Goal: Task Accomplishment & Management: Complete application form

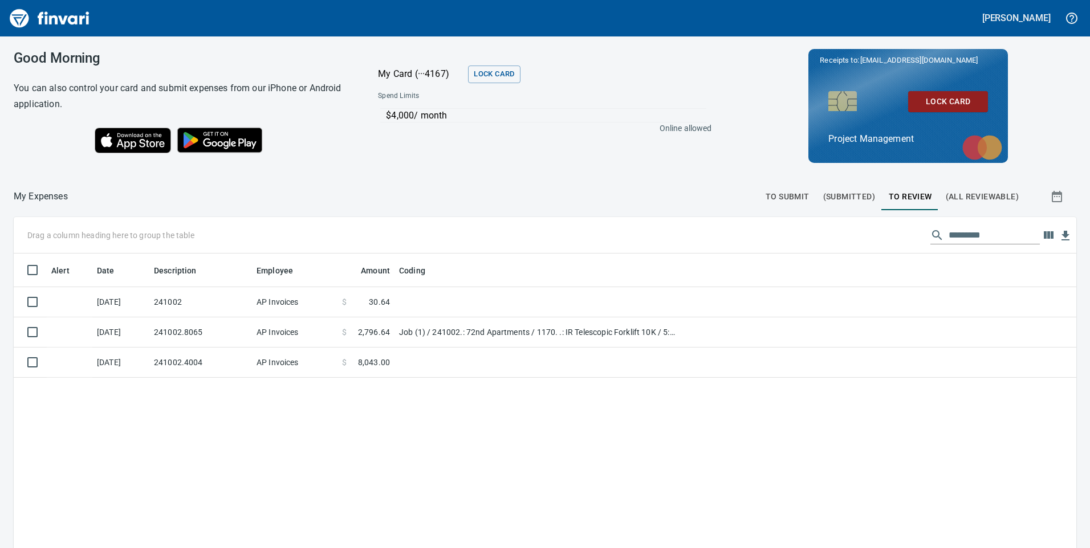
scroll to position [414, 1045]
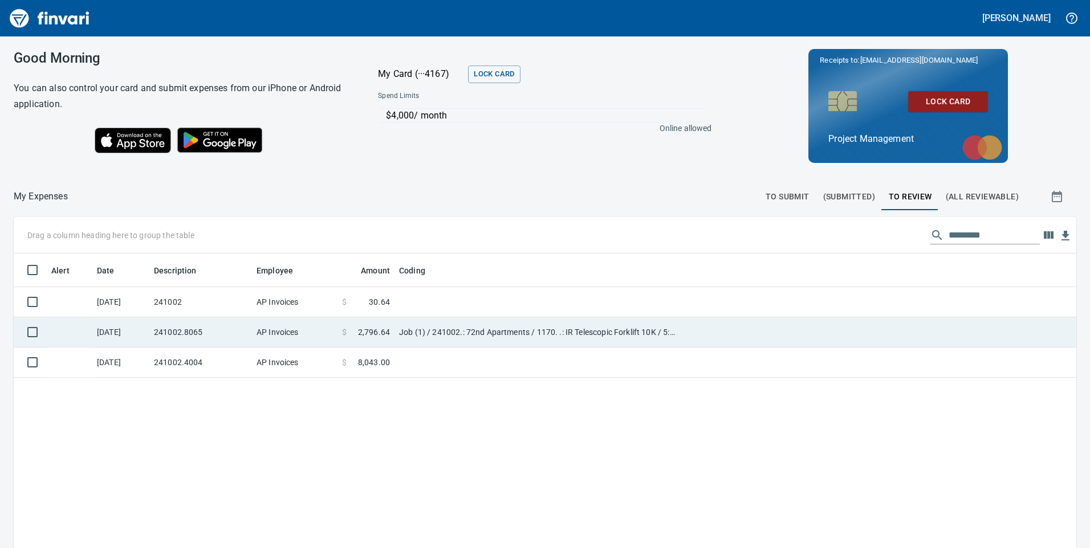
click at [225, 305] on td "241002" at bounding box center [200, 302] width 103 height 30
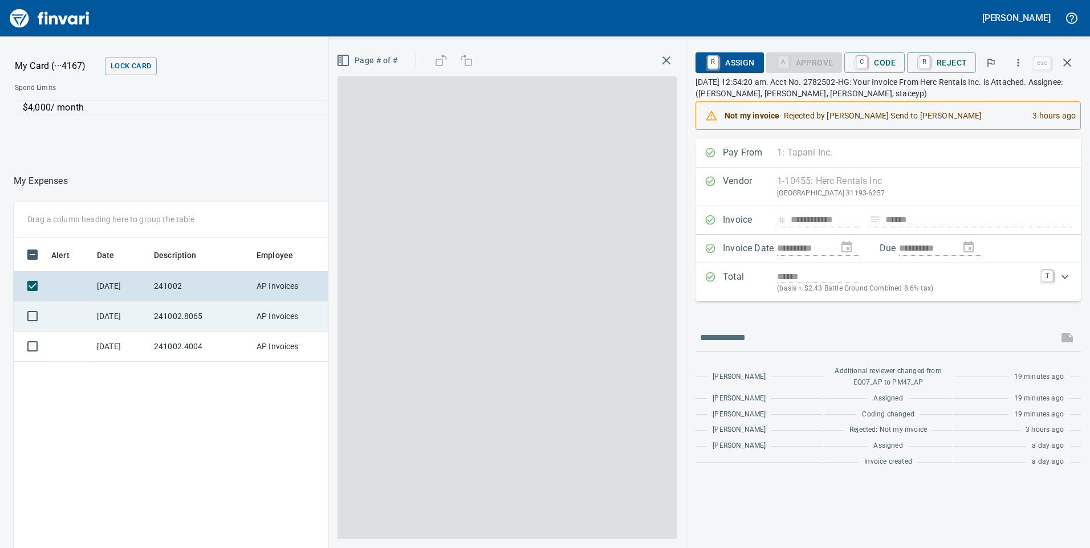
scroll to position [414, 760]
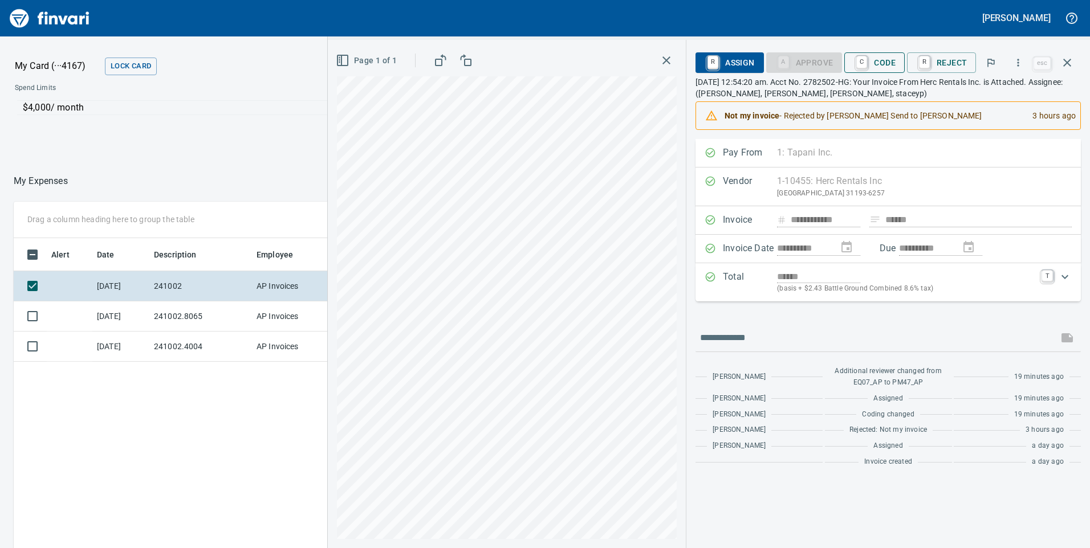
click at [883, 58] on span "C Code" at bounding box center [874, 62] width 42 height 19
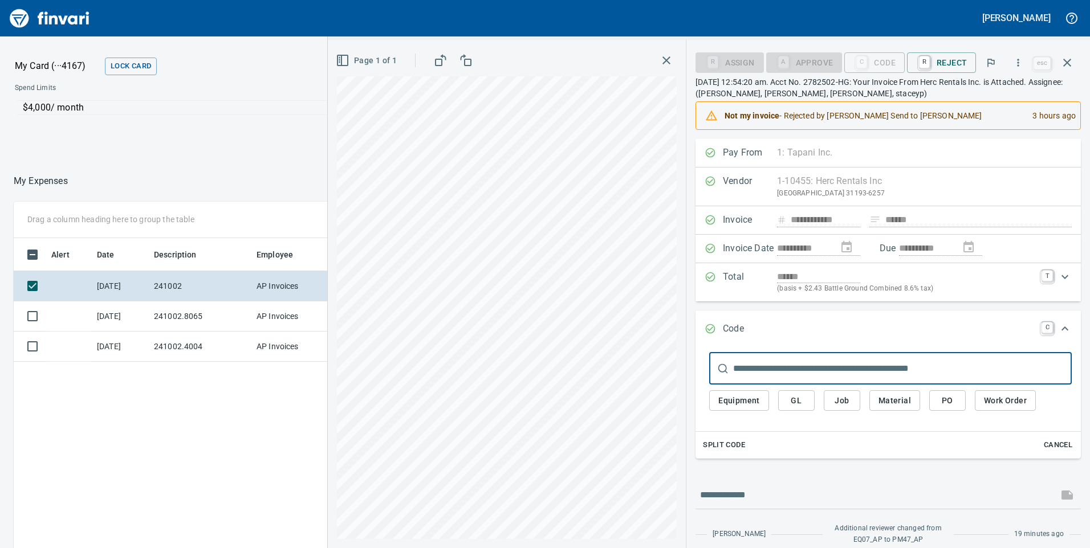
click at [846, 406] on span "Job" at bounding box center [842, 401] width 18 height 14
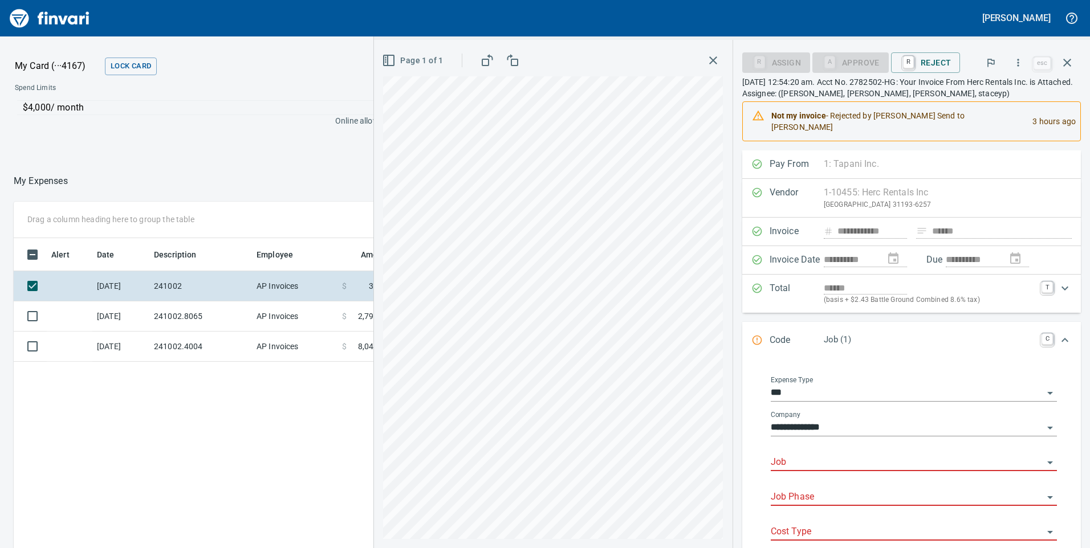
click at [814, 455] on input "Job" at bounding box center [906, 463] width 272 height 16
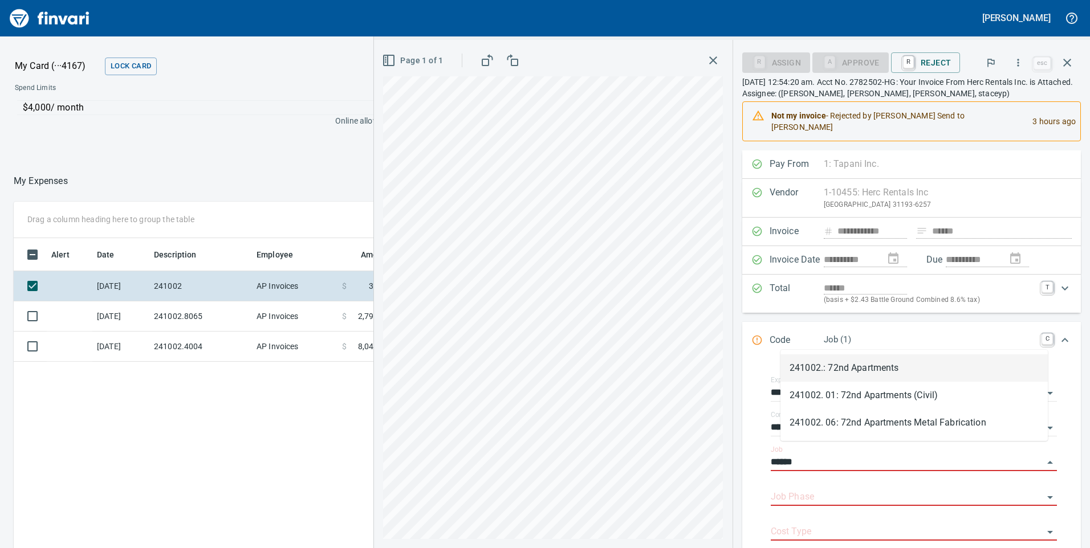
click at [856, 364] on li "241002.: 72nd Apartments" at bounding box center [913, 367] width 267 height 27
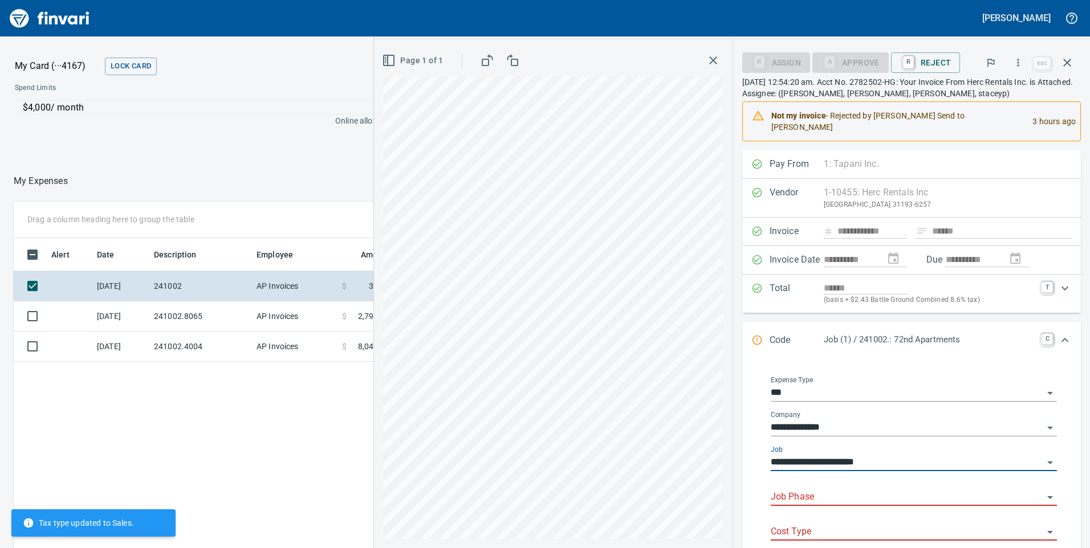
type input "**********"
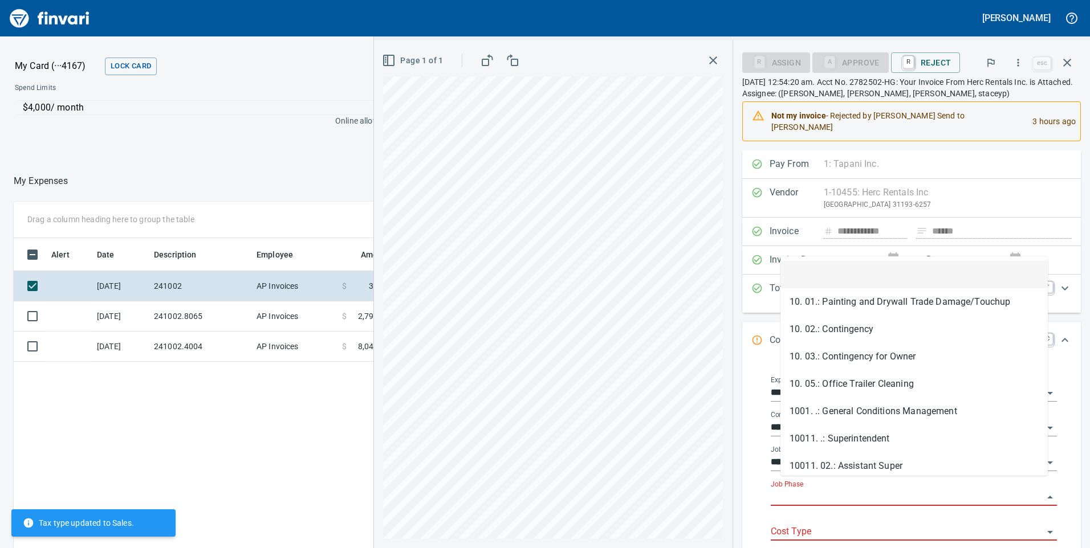
click at [830, 490] on input "Job Phase" at bounding box center [906, 498] width 272 height 16
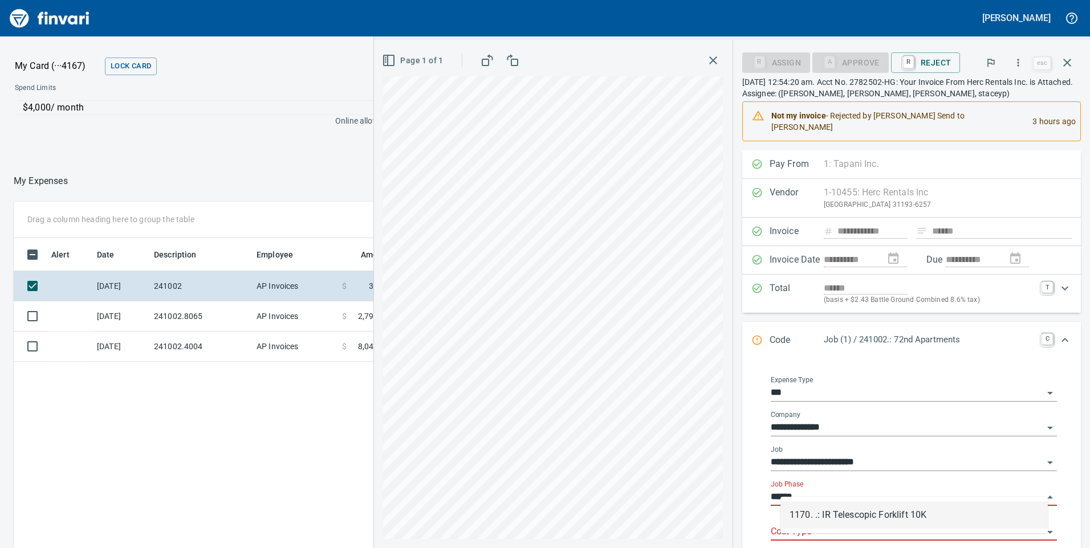
click at [866, 511] on li "1170. .: IR Telescopic Forklift 10K" at bounding box center [913, 514] width 267 height 27
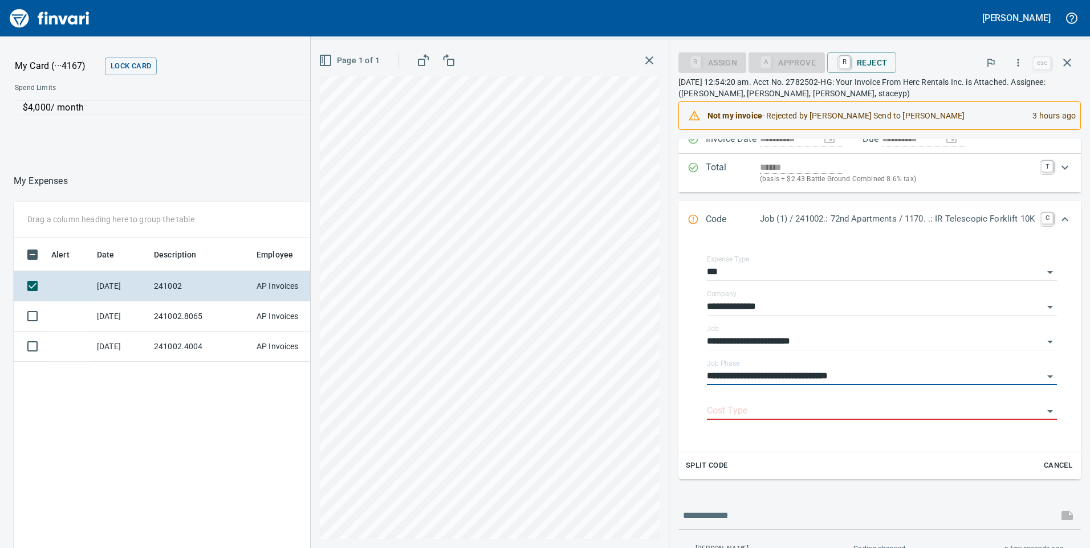
scroll to position [114, 0]
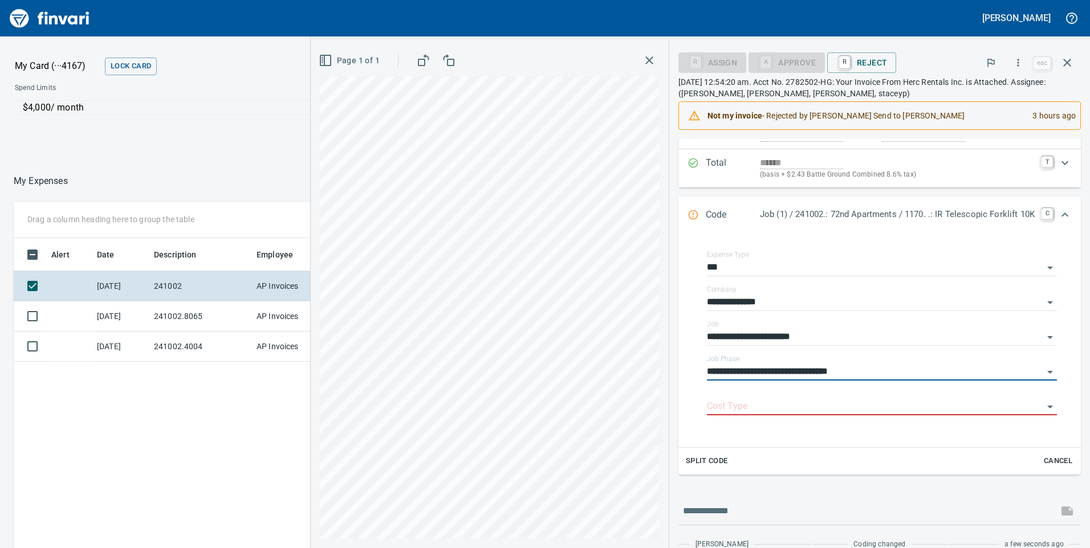
type input "**********"
click at [748, 513] on input "text" at bounding box center [868, 511] width 370 height 18
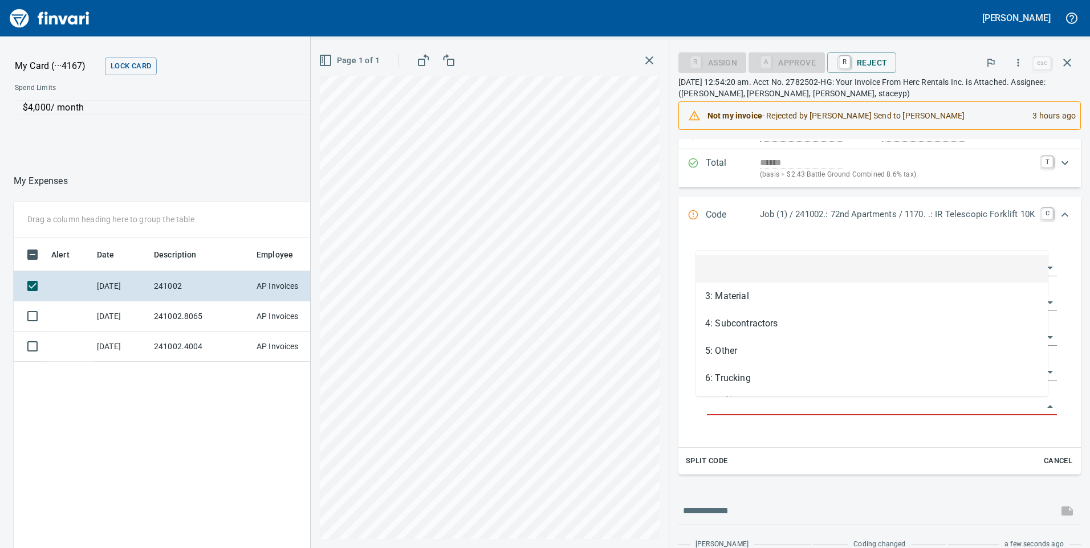
click at [739, 403] on input "Cost Type" at bounding box center [875, 407] width 336 height 16
click at [744, 353] on li "5: Other" at bounding box center [872, 350] width 352 height 27
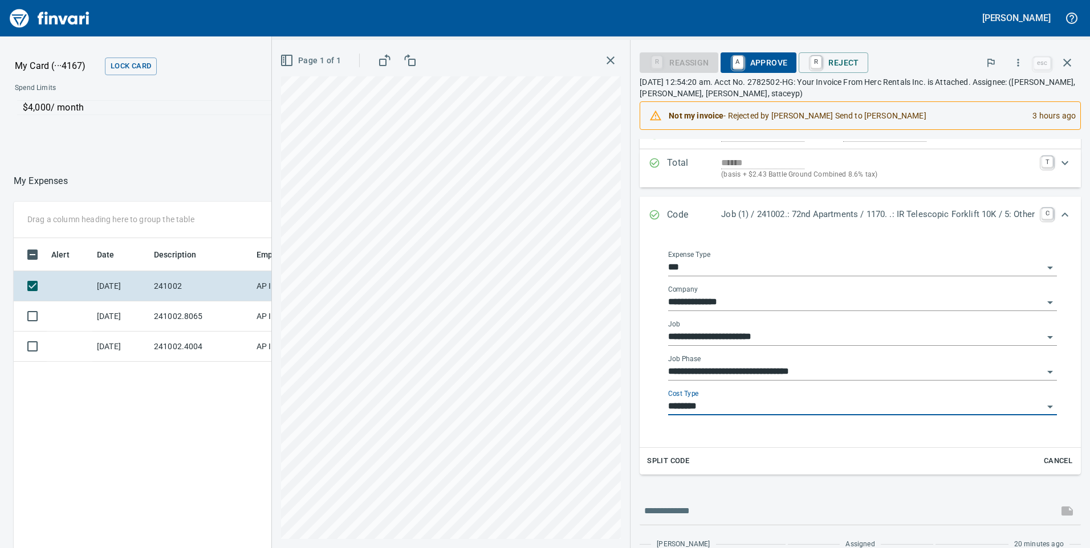
type input "********"
click at [740, 62] on span "A Approve" at bounding box center [758, 62] width 58 height 19
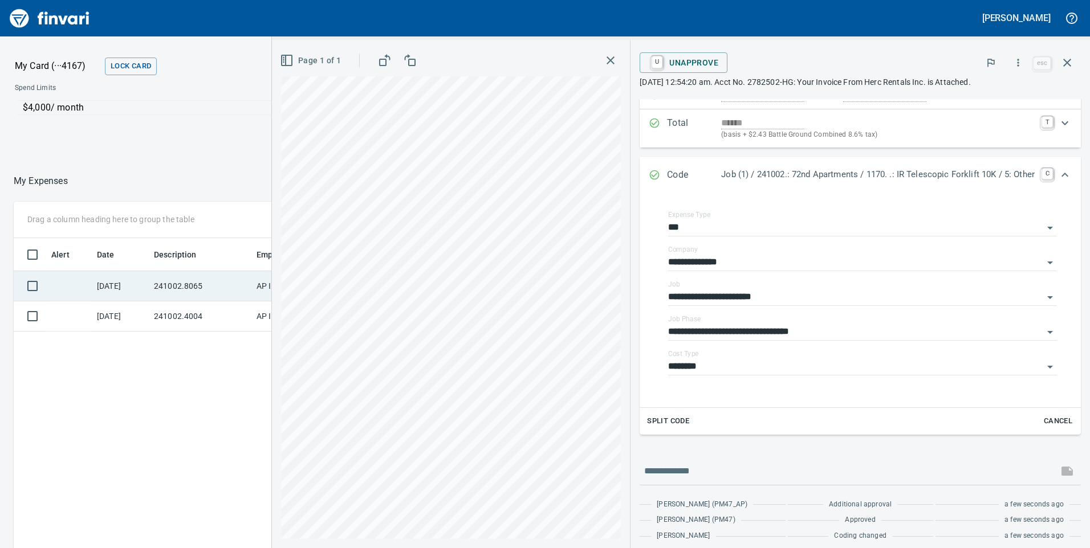
click at [193, 280] on td "241002.8065" at bounding box center [200, 286] width 103 height 30
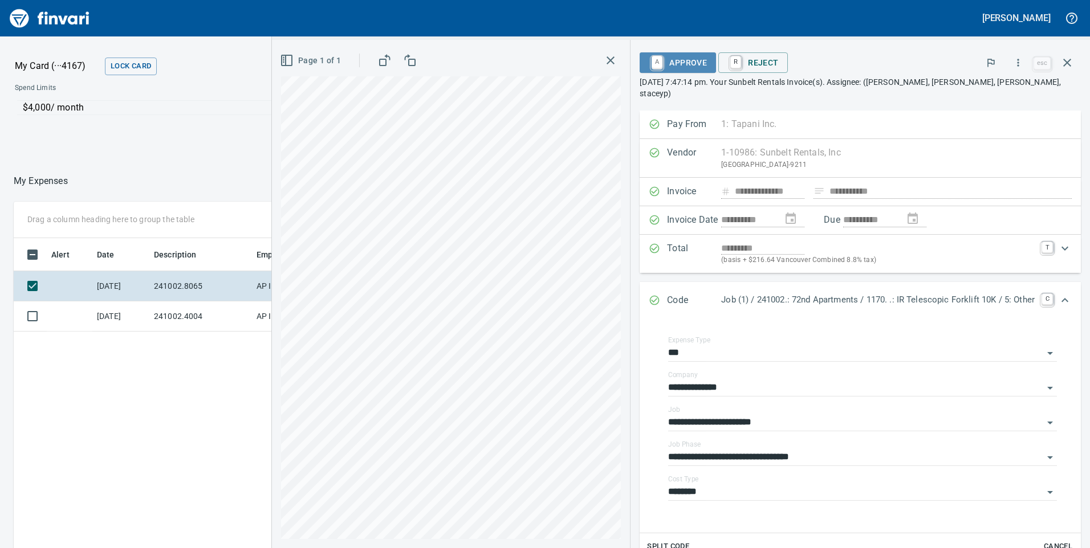
click at [669, 64] on span "A Approve" at bounding box center [677, 62] width 58 height 19
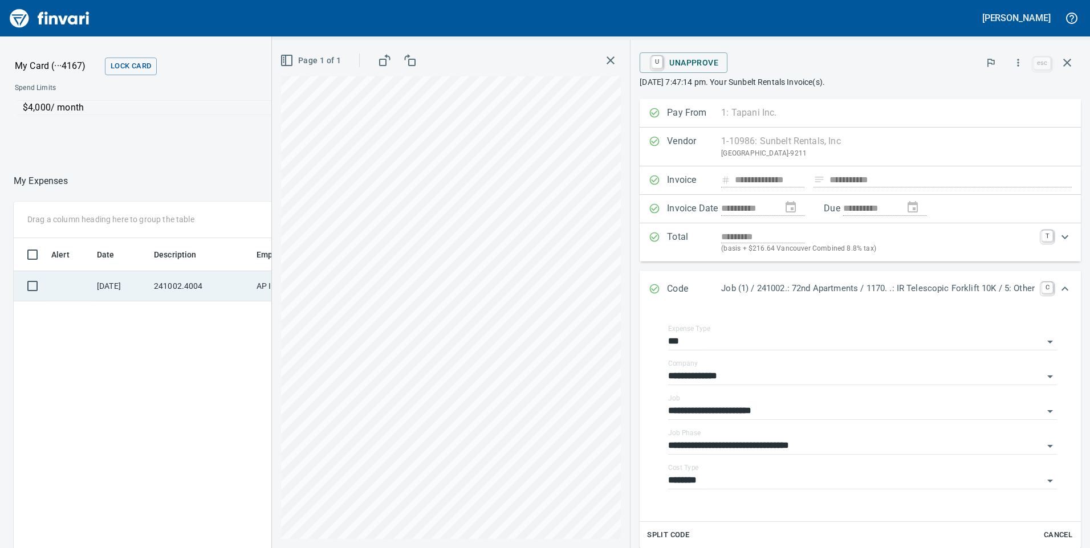
click at [177, 280] on td "241002.4004" at bounding box center [200, 286] width 103 height 30
